Goal: Entertainment & Leisure: Browse casually

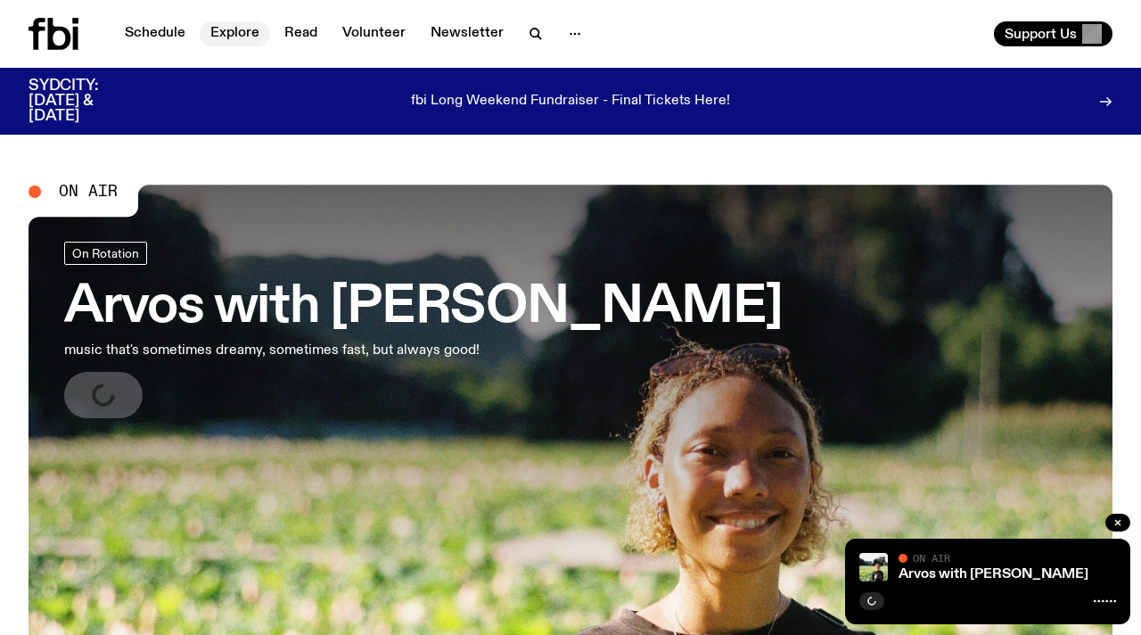
click at [238, 29] on link "Explore" at bounding box center [235, 33] width 70 height 25
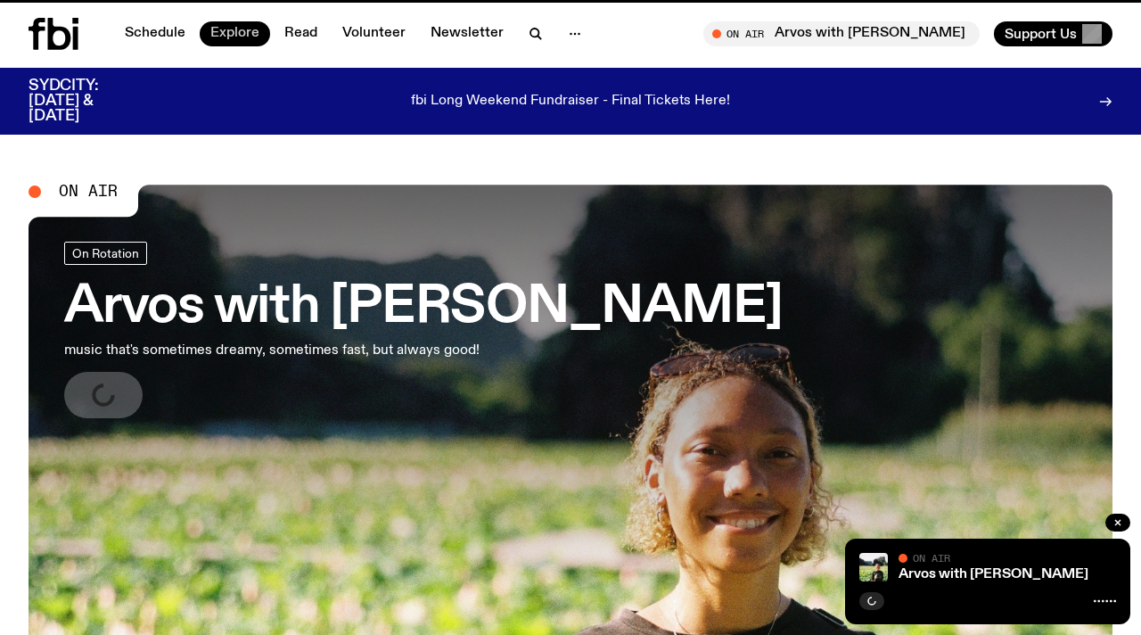
click at [237, 34] on link "Explore" at bounding box center [235, 33] width 70 height 25
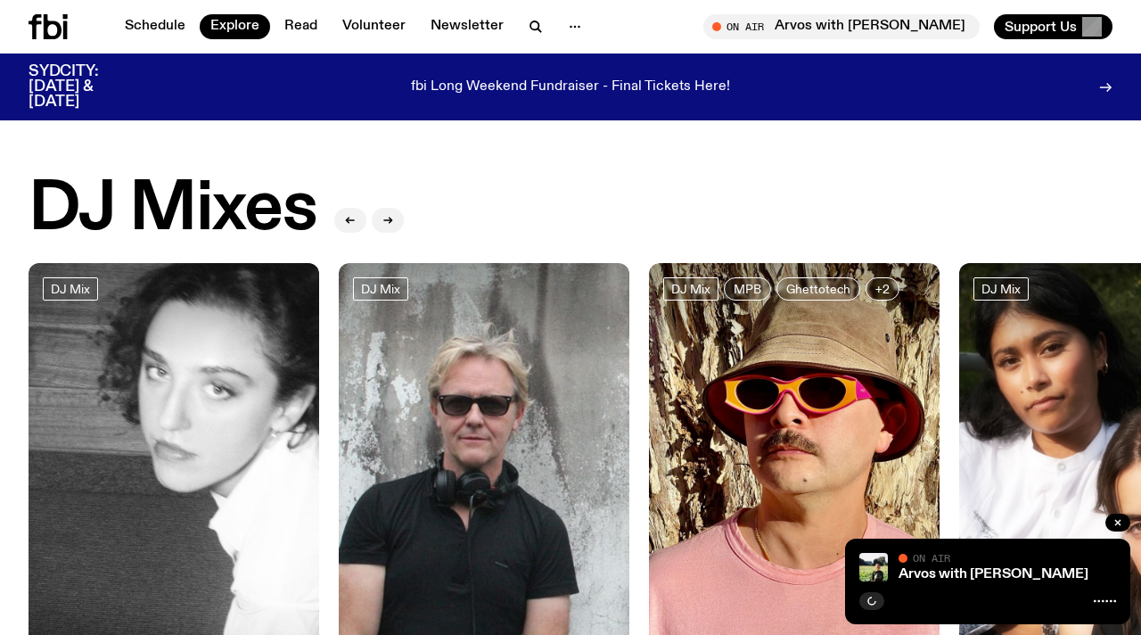
scroll to position [376, 0]
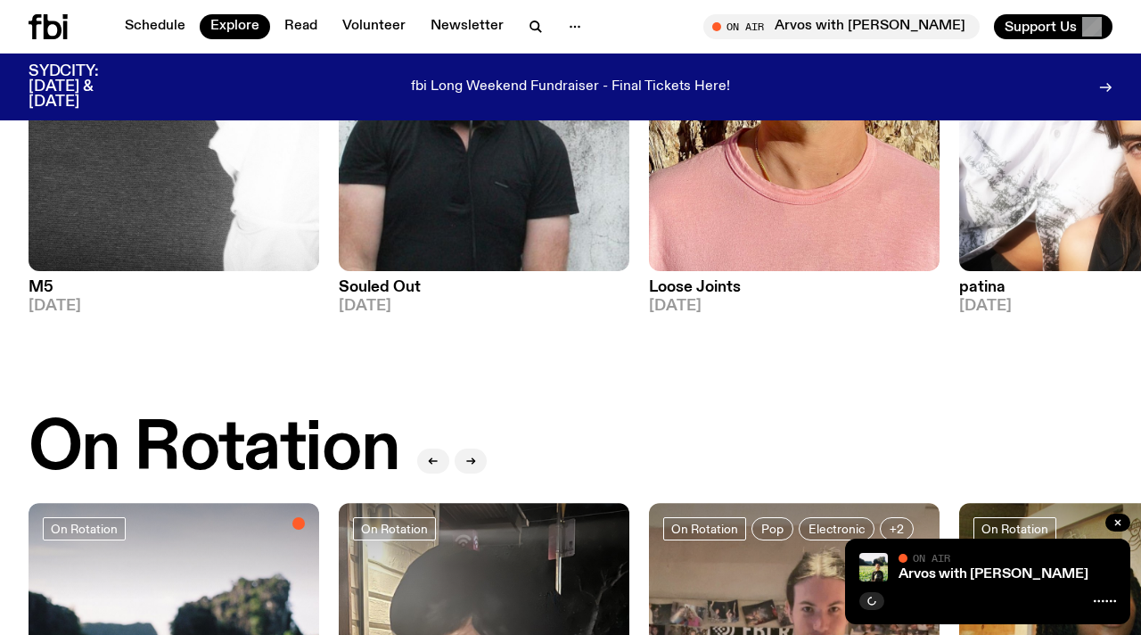
click at [730, 284] on h3 "Loose Joints" at bounding box center [794, 287] width 291 height 15
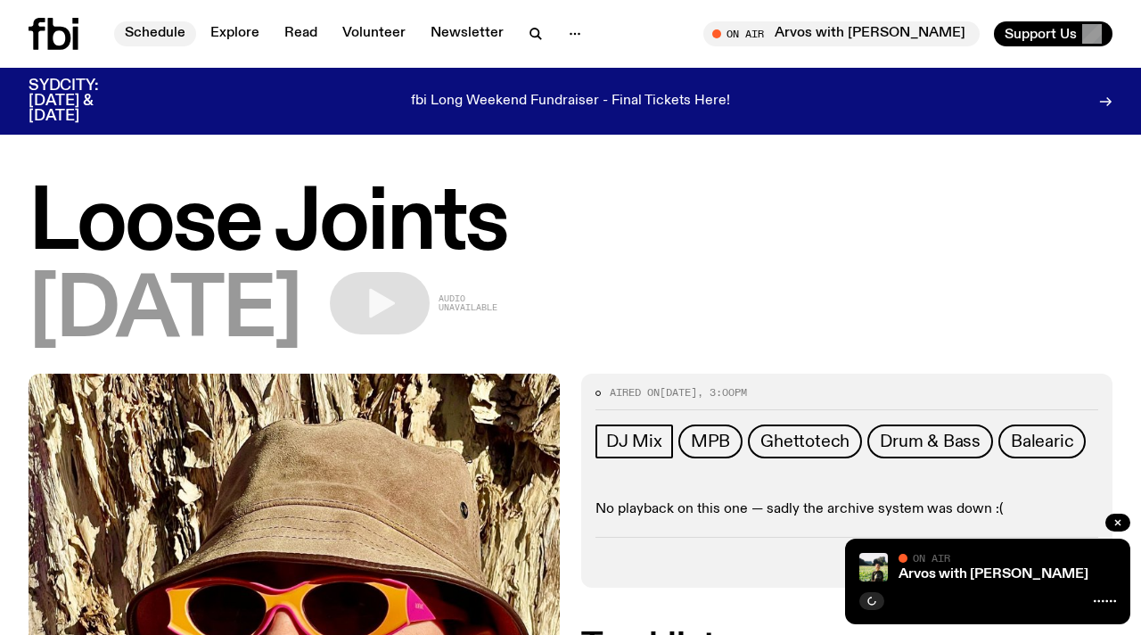
click at [173, 35] on link "Schedule" at bounding box center [155, 33] width 82 height 25
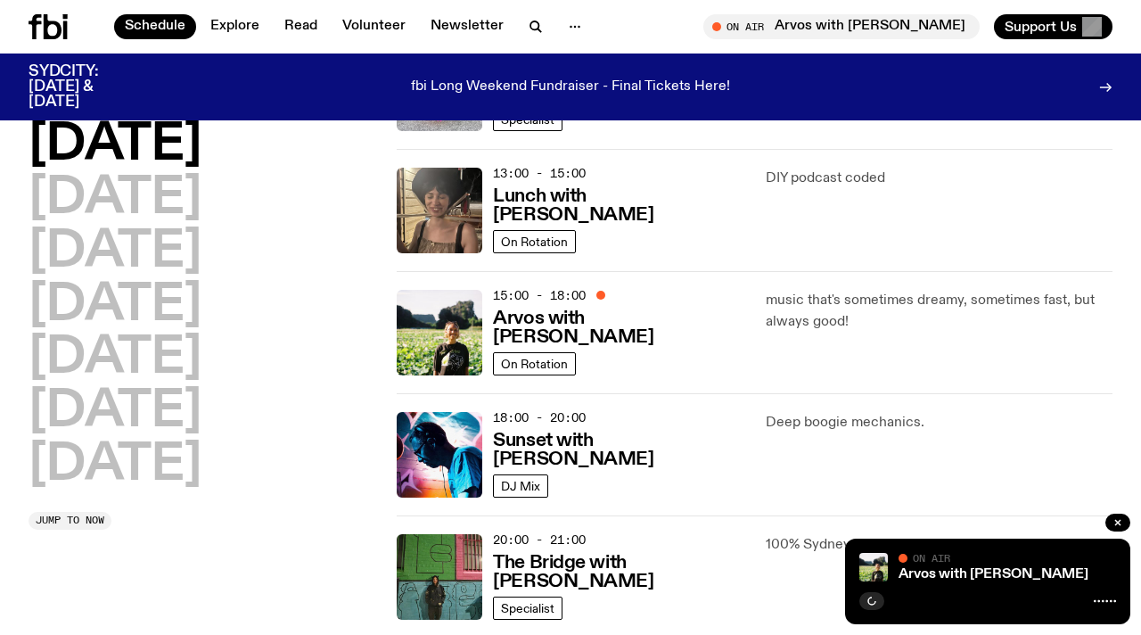
scroll to position [511, 0]
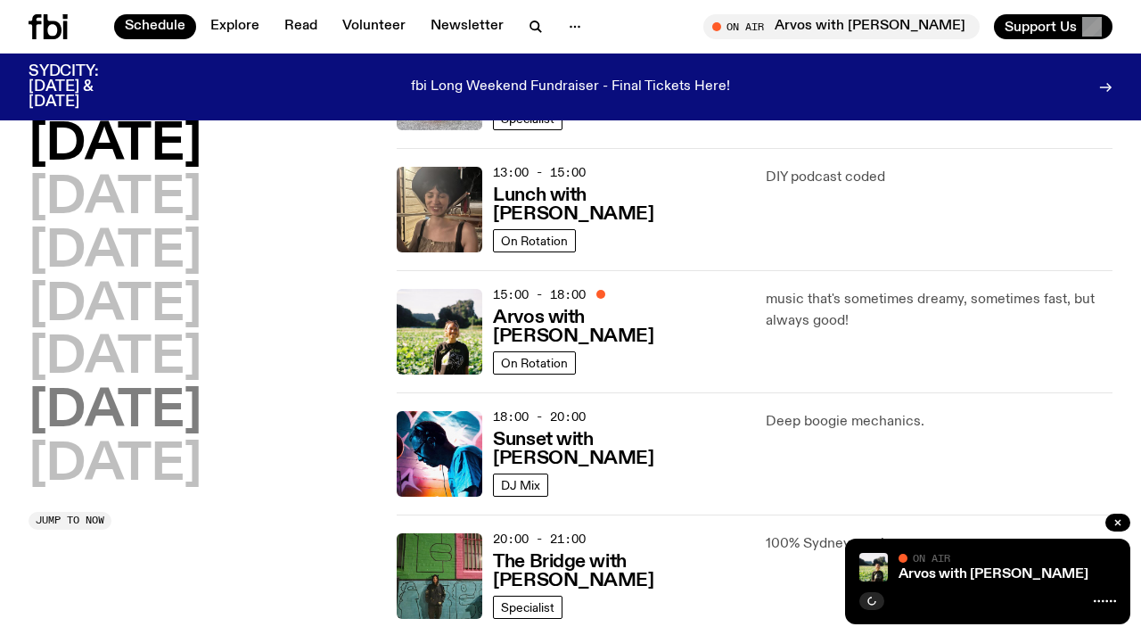
click at [202, 420] on h2 "[DATE]" at bounding box center [115, 412] width 173 height 50
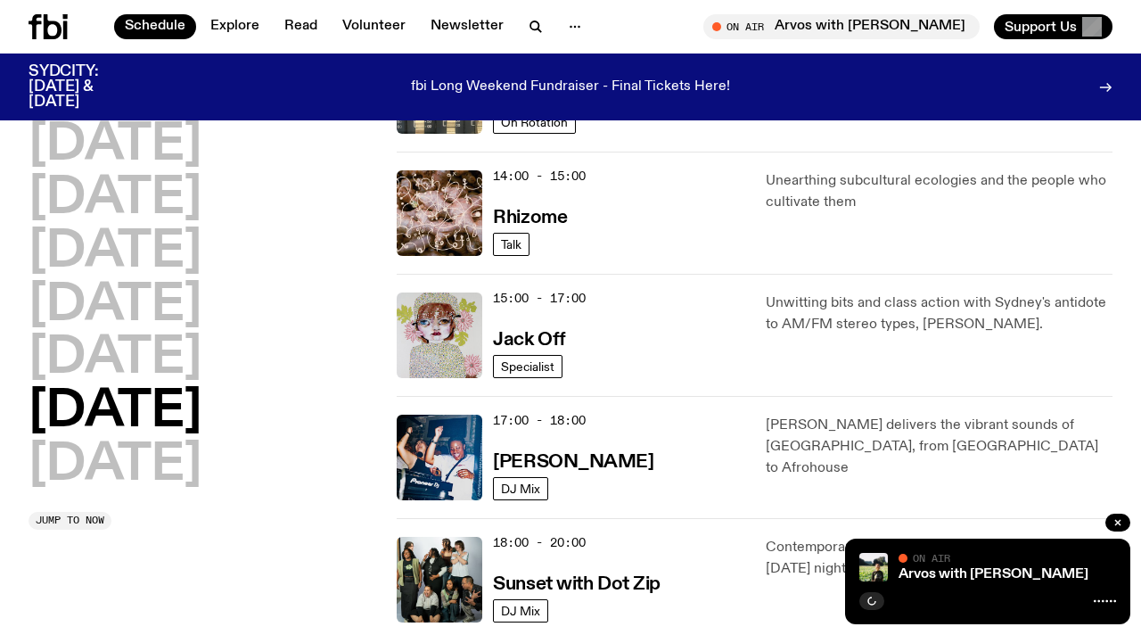
scroll to position [711, 0]
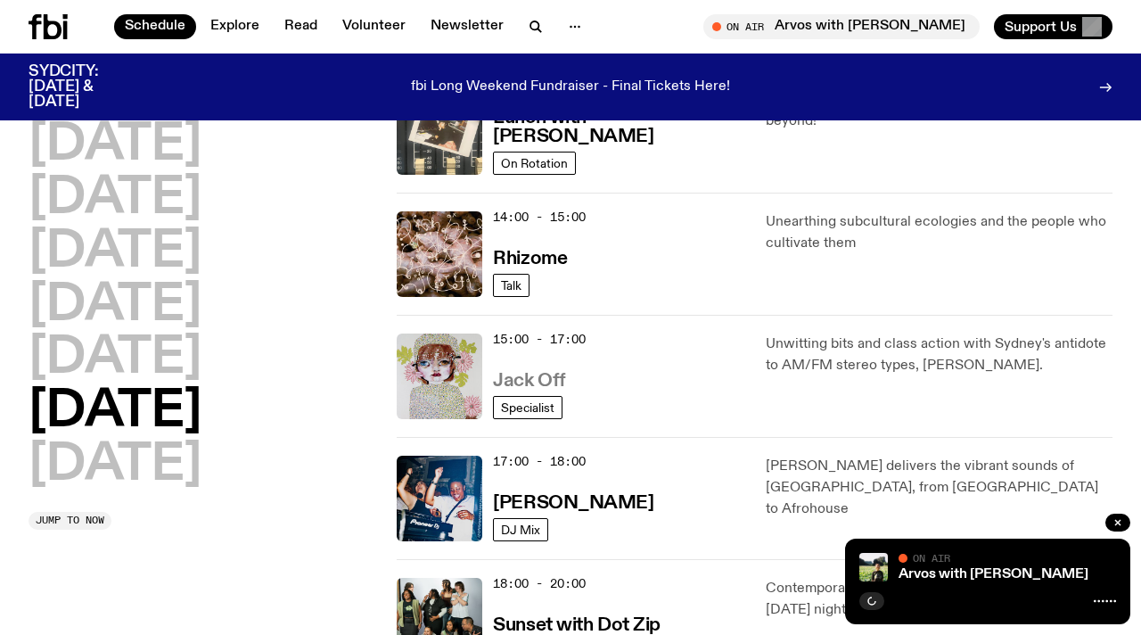
click at [532, 381] on h3 "Jack Off" at bounding box center [529, 381] width 72 height 19
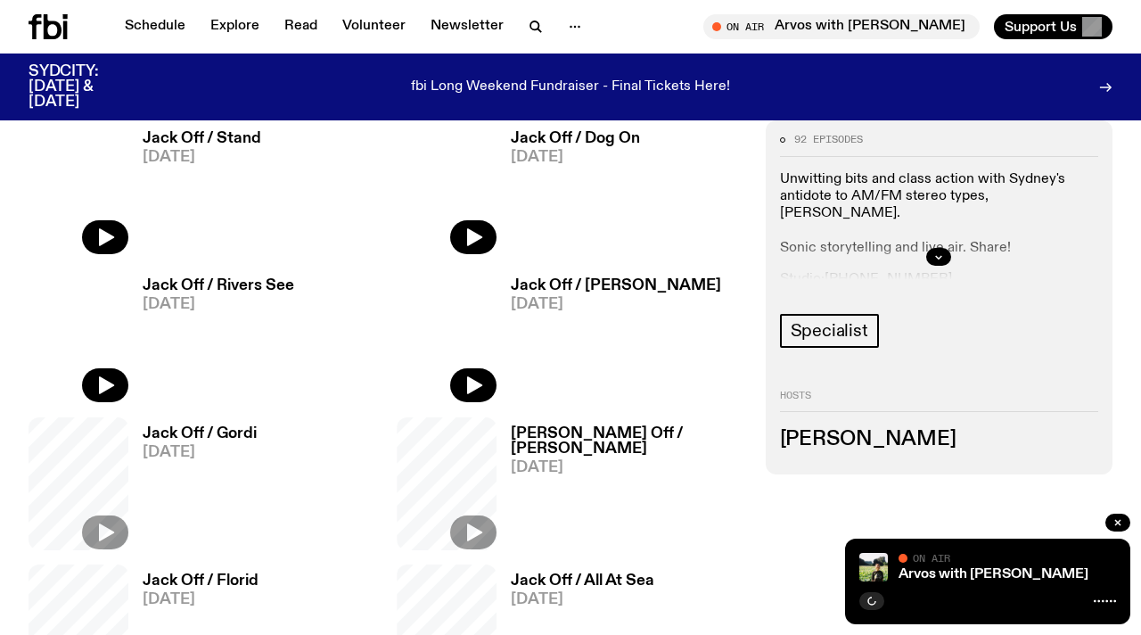
scroll to position [613, 0]
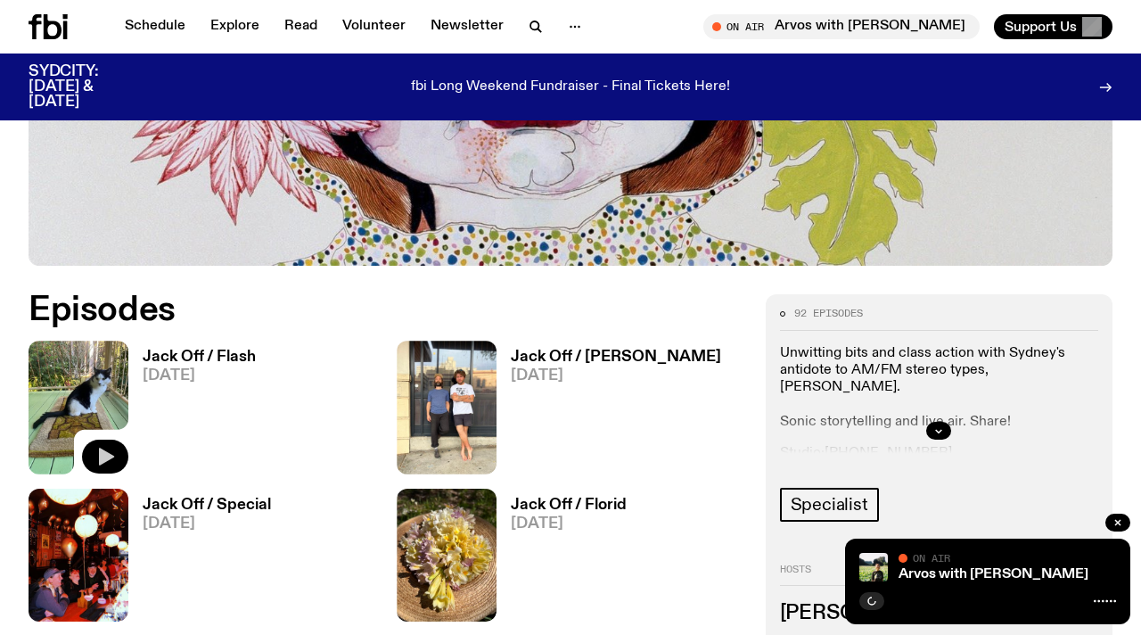
click at [101, 451] on icon "button" at bounding box center [106, 457] width 15 height 18
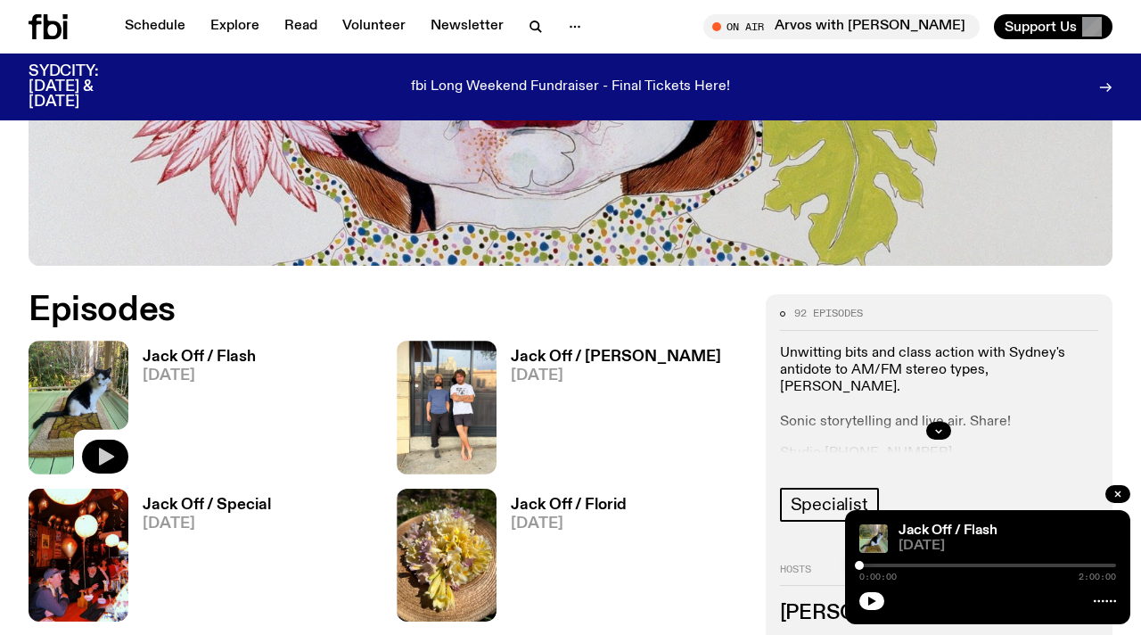
click at [101, 451] on icon "button" at bounding box center [106, 457] width 15 height 18
